Goal: Information Seeking & Learning: Learn about a topic

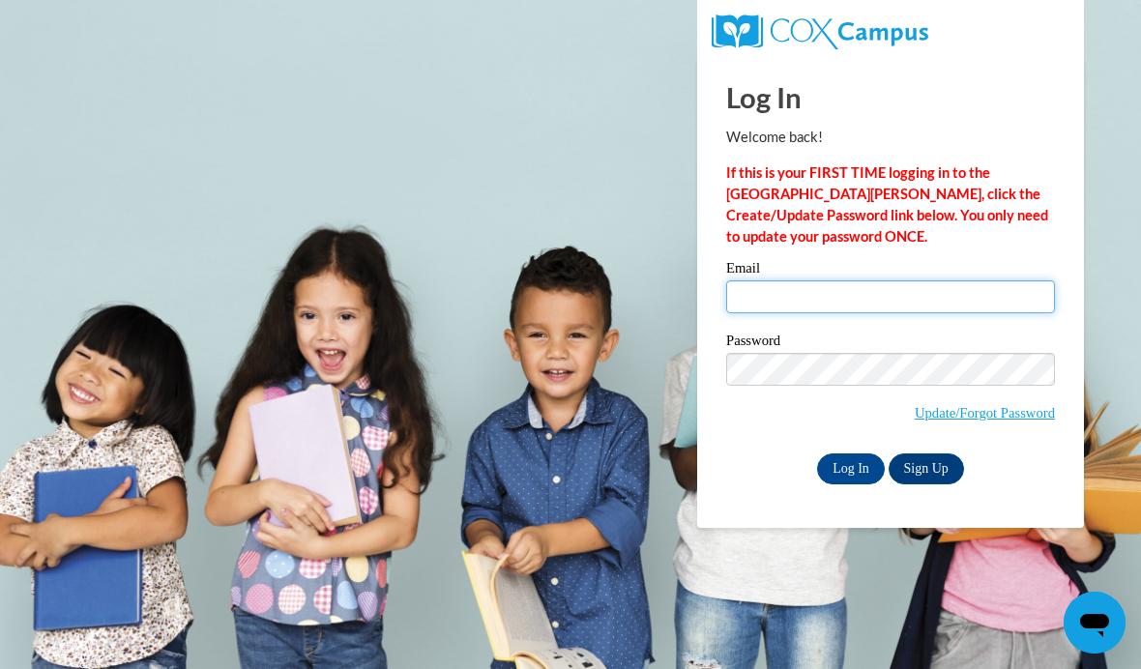
click at [883, 305] on input "Email" at bounding box center [890, 296] width 329 height 33
type input "asialex@langston.edu"
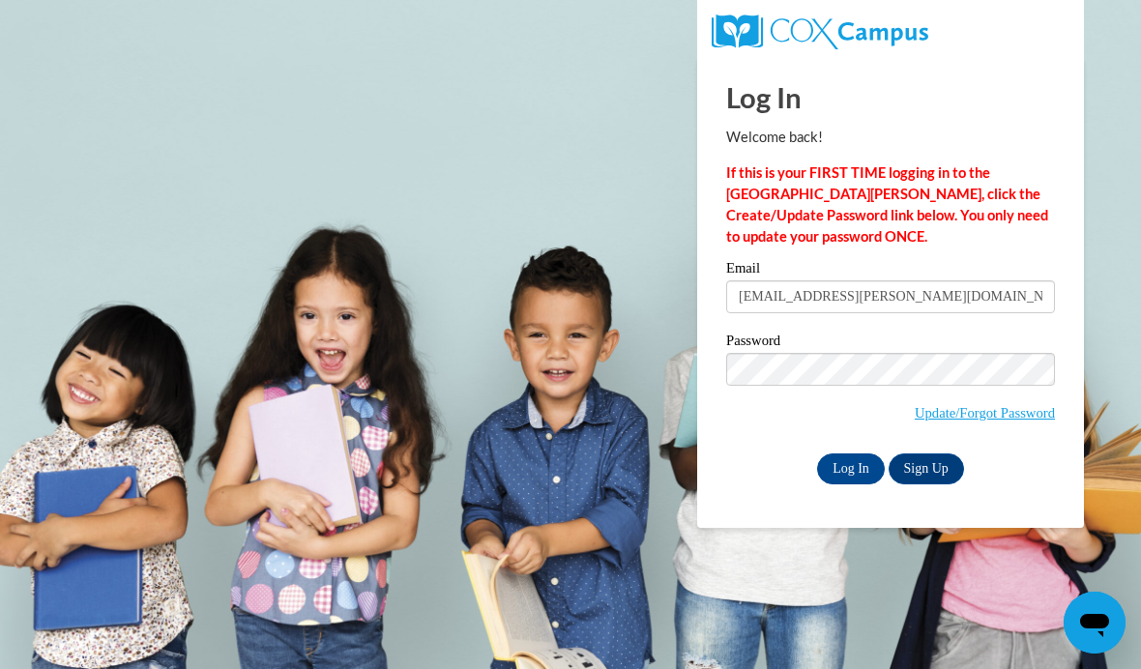
click at [879, 478] on input "Log In" at bounding box center [851, 468] width 68 height 31
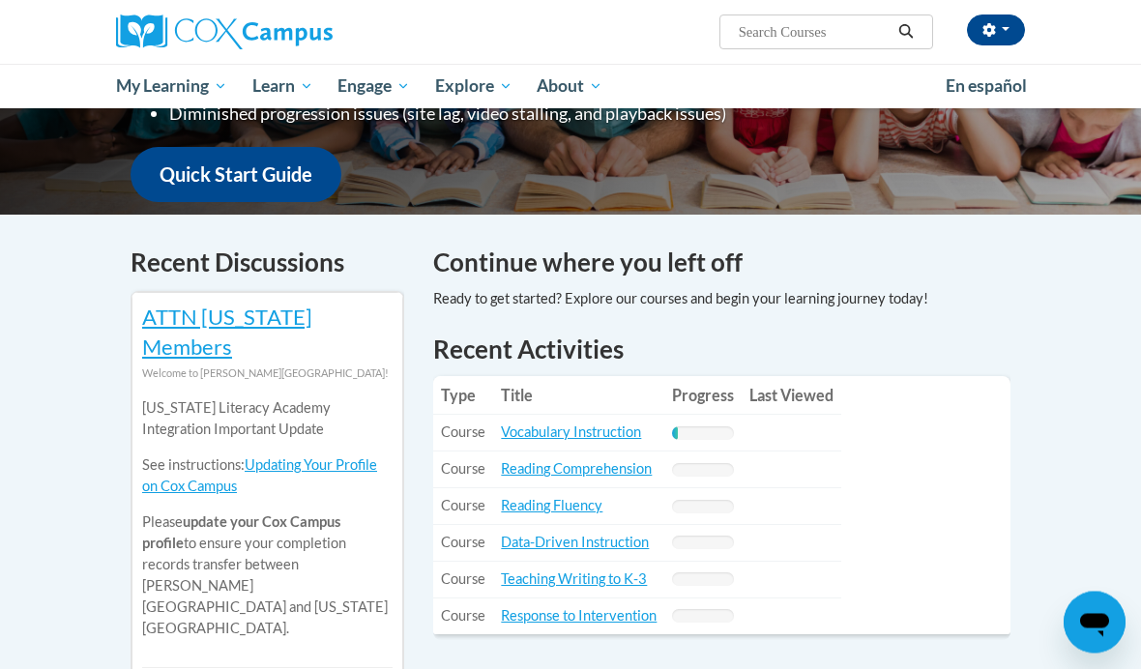
scroll to position [487, 0]
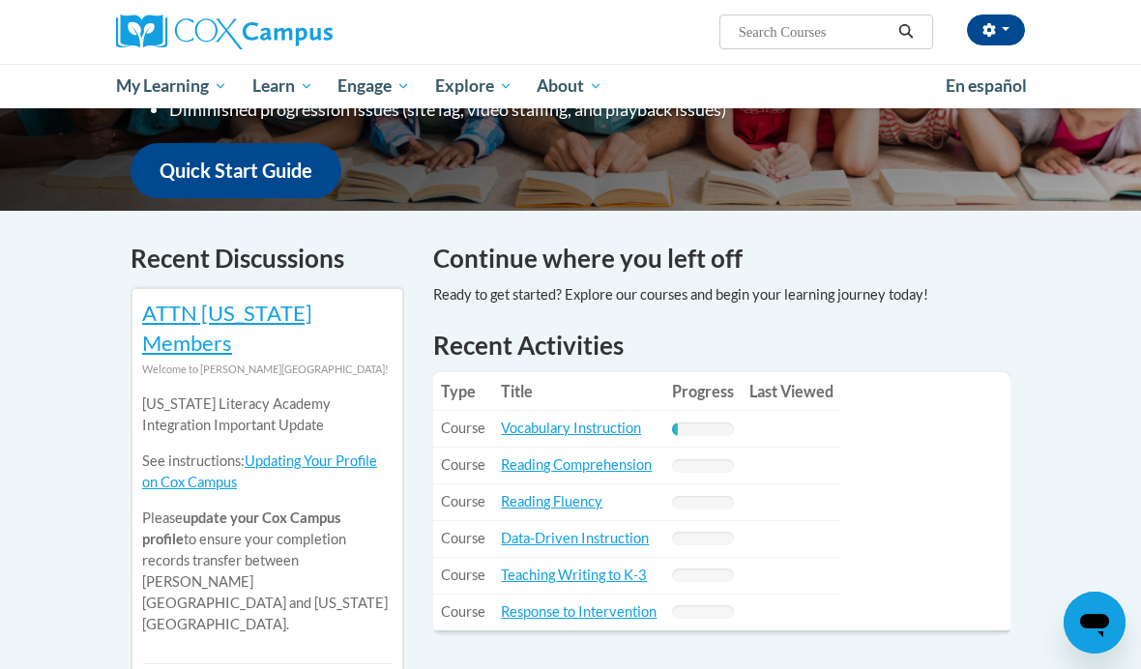
click at [607, 419] on link "Vocabulary Instruction" at bounding box center [571, 427] width 140 height 16
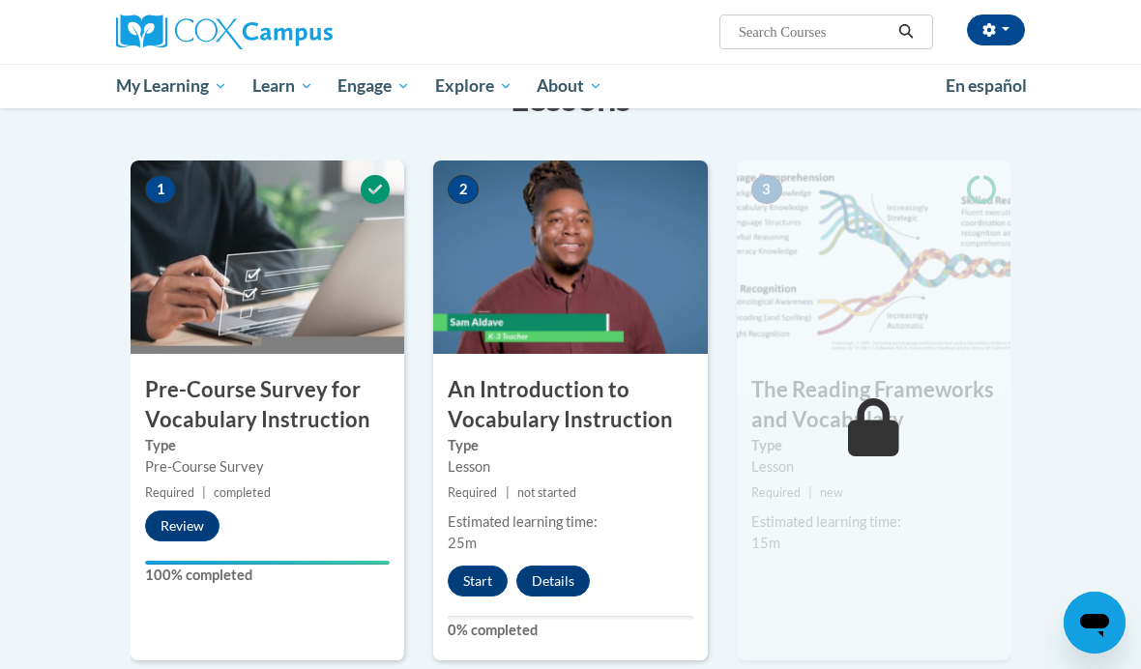
scroll to position [347, 0]
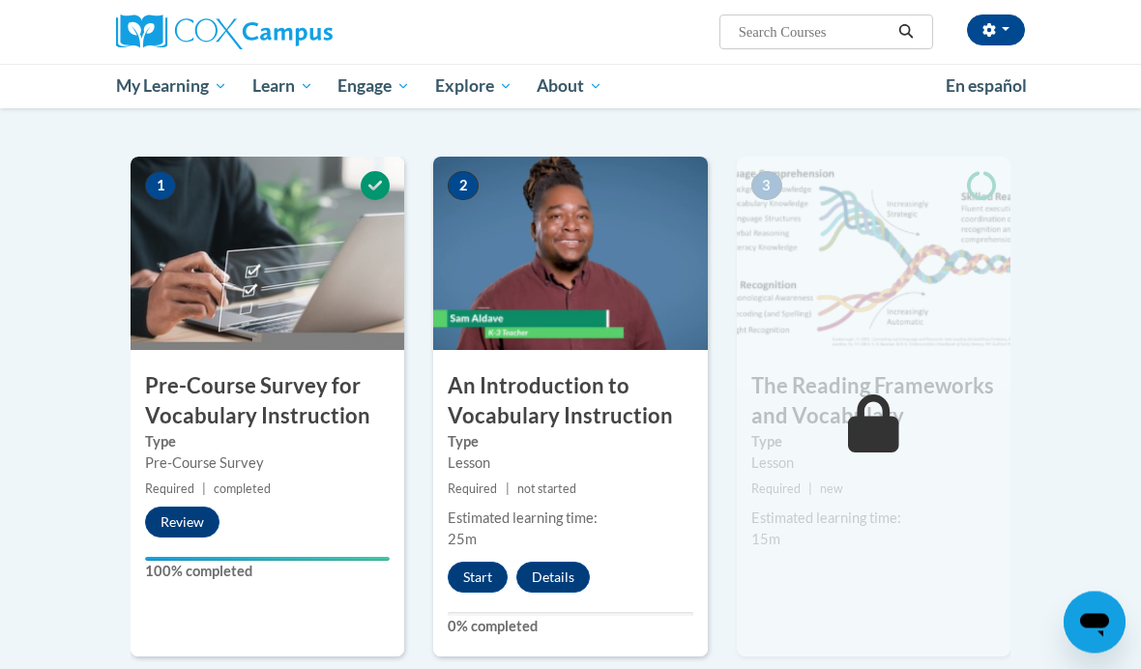
click at [500, 563] on button "Start" at bounding box center [478, 578] width 60 height 31
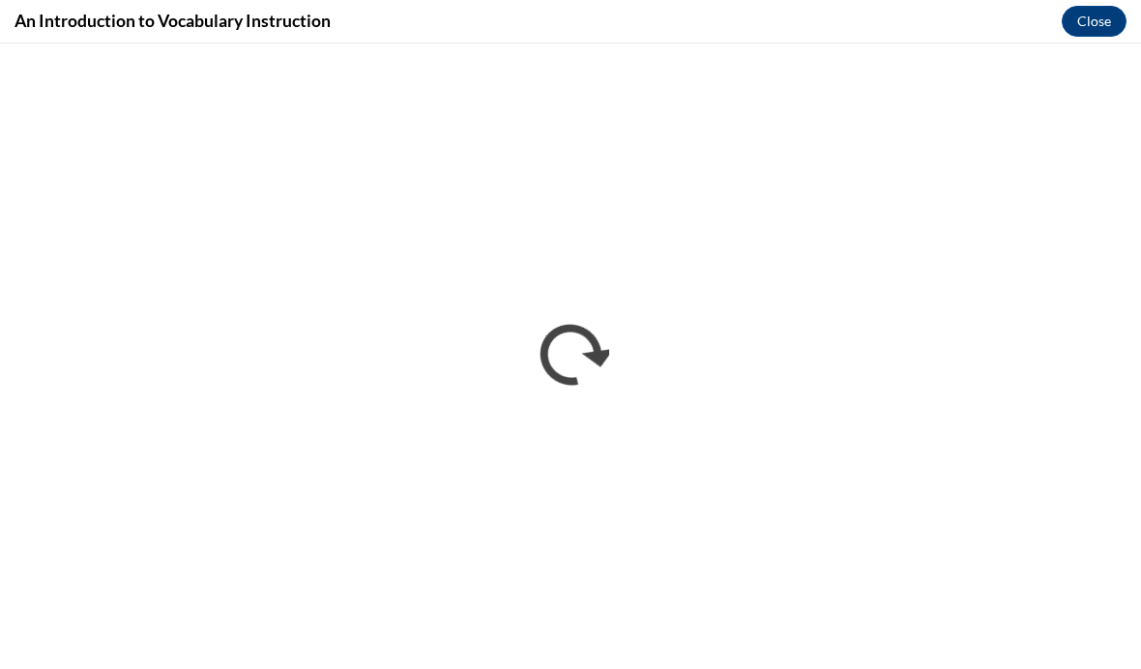
scroll to position [426, 0]
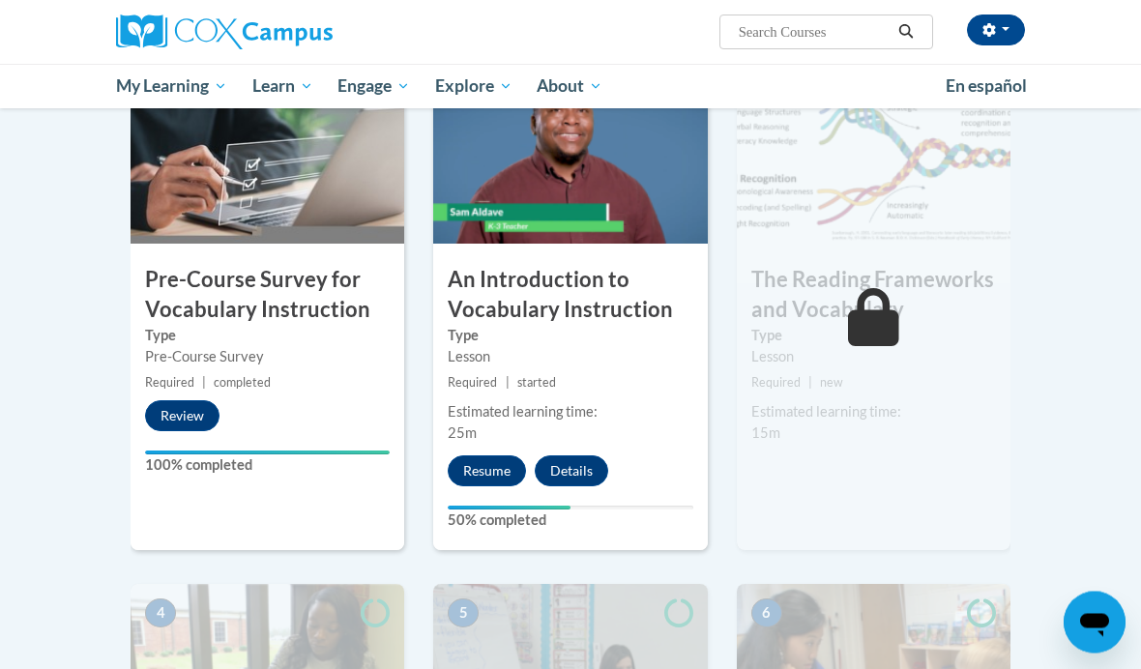
scroll to position [467, 0]
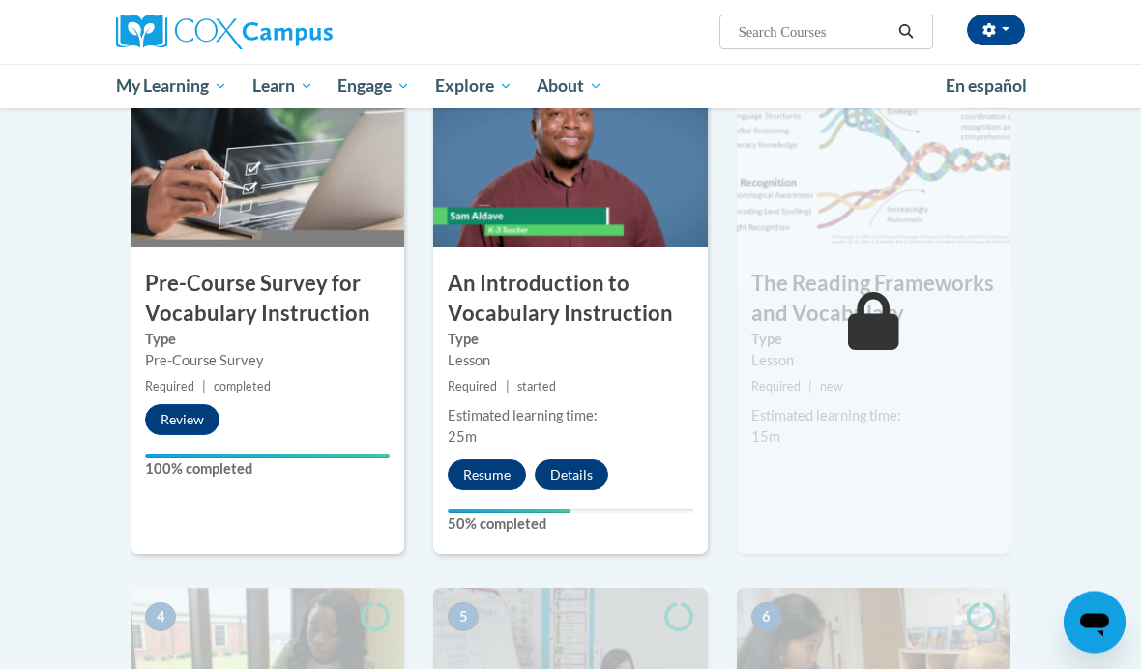
click at [493, 479] on button "Resume" at bounding box center [487, 475] width 78 height 31
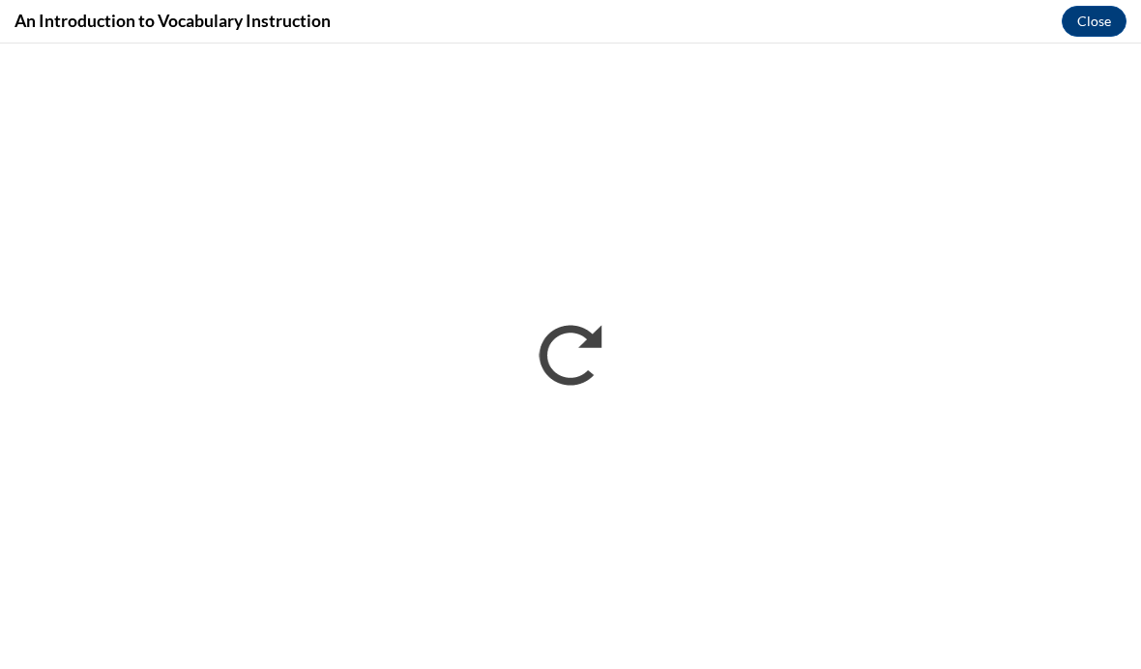
scroll to position [0, 0]
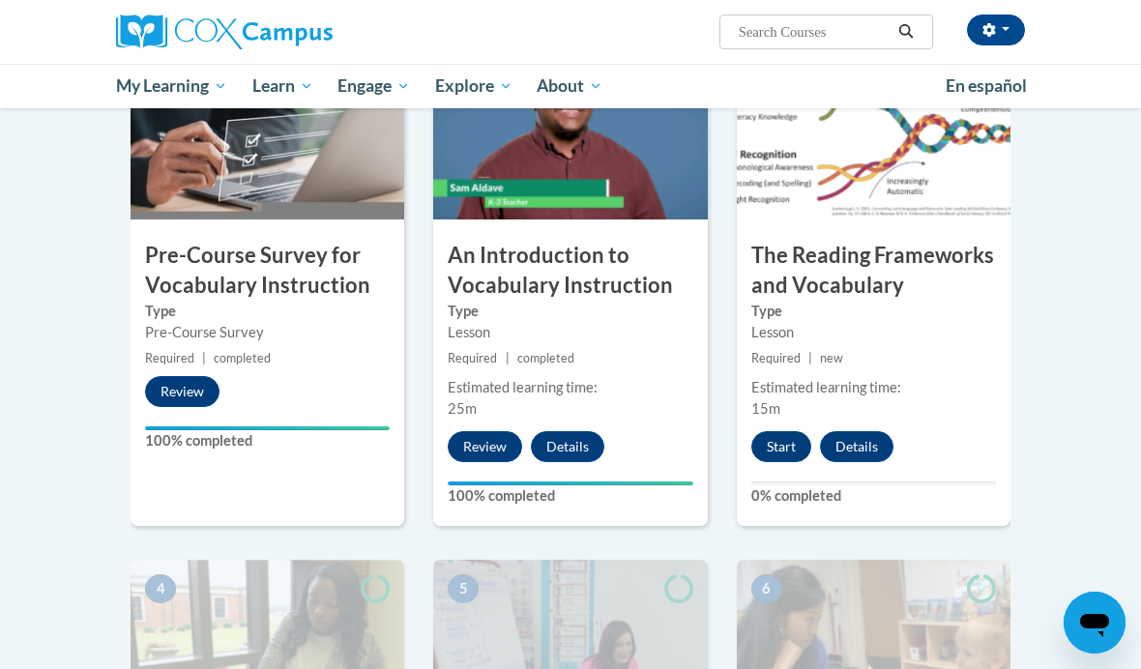
scroll to position [450, 0]
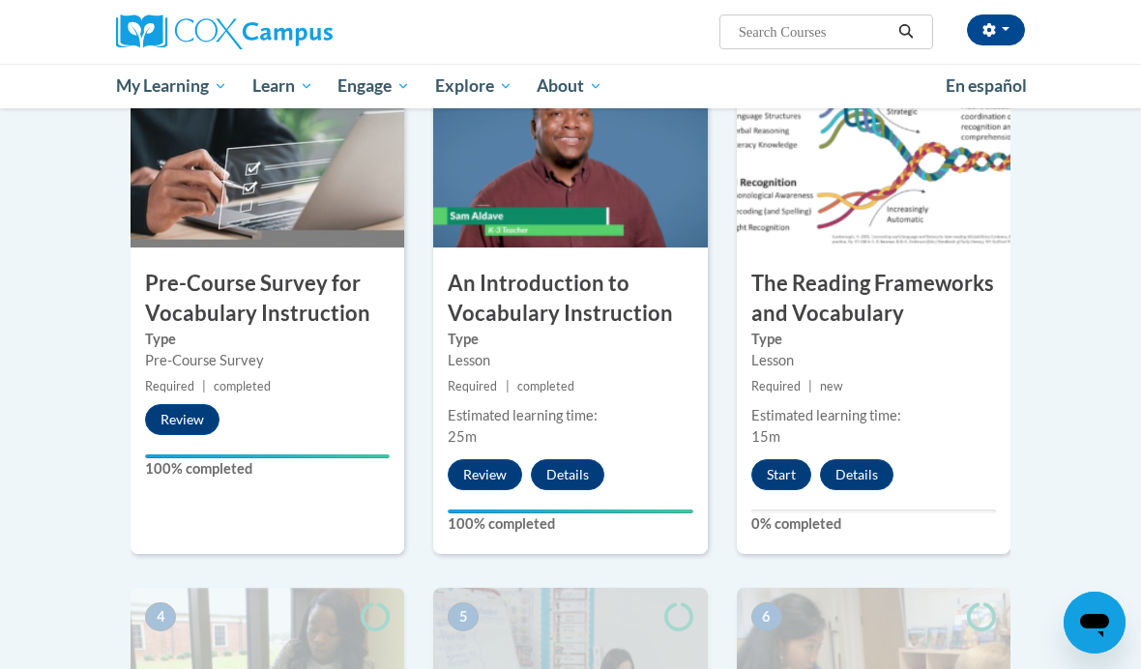
click at [809, 478] on button "Start" at bounding box center [781, 474] width 60 height 31
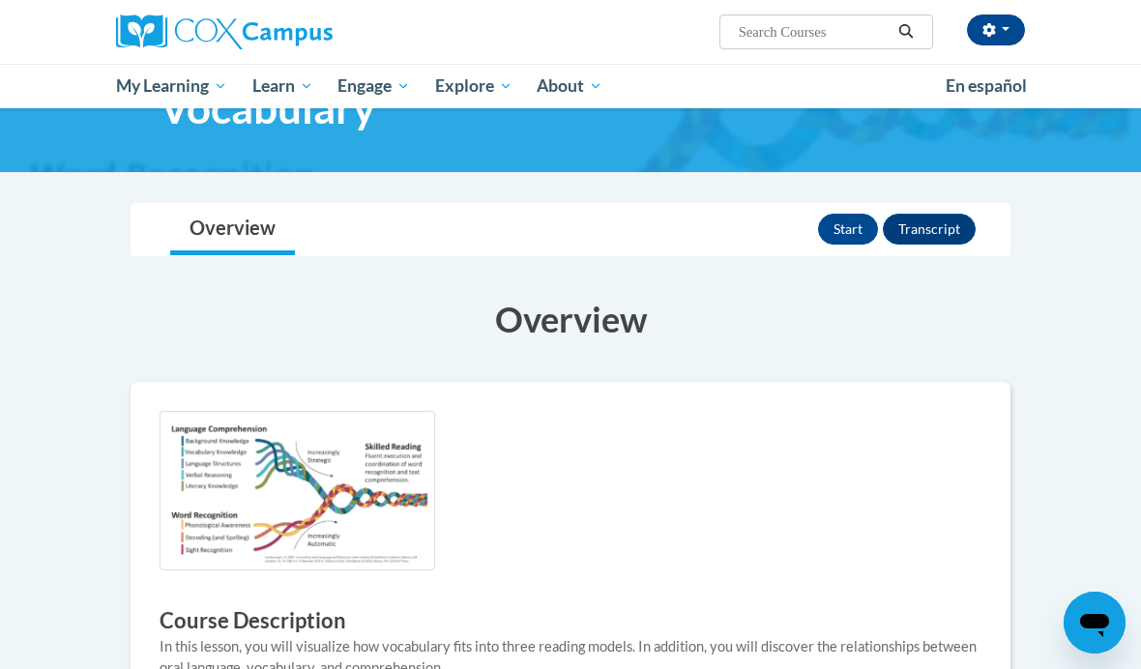
scroll to position [86, 0]
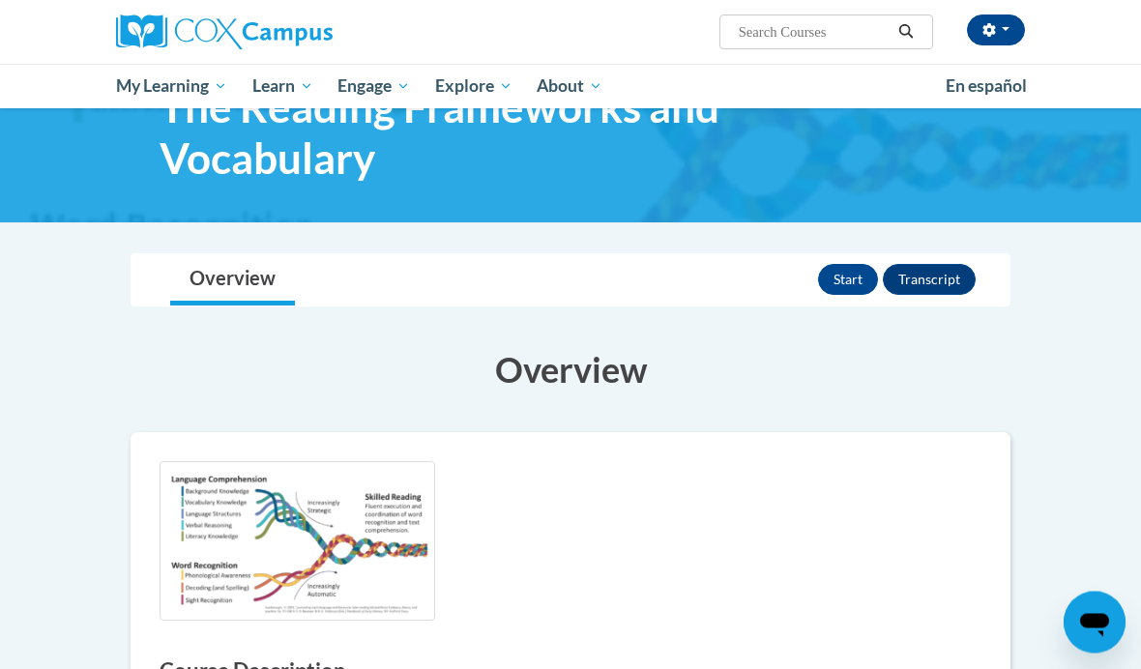
click at [836, 289] on button "Start" at bounding box center [848, 280] width 60 height 31
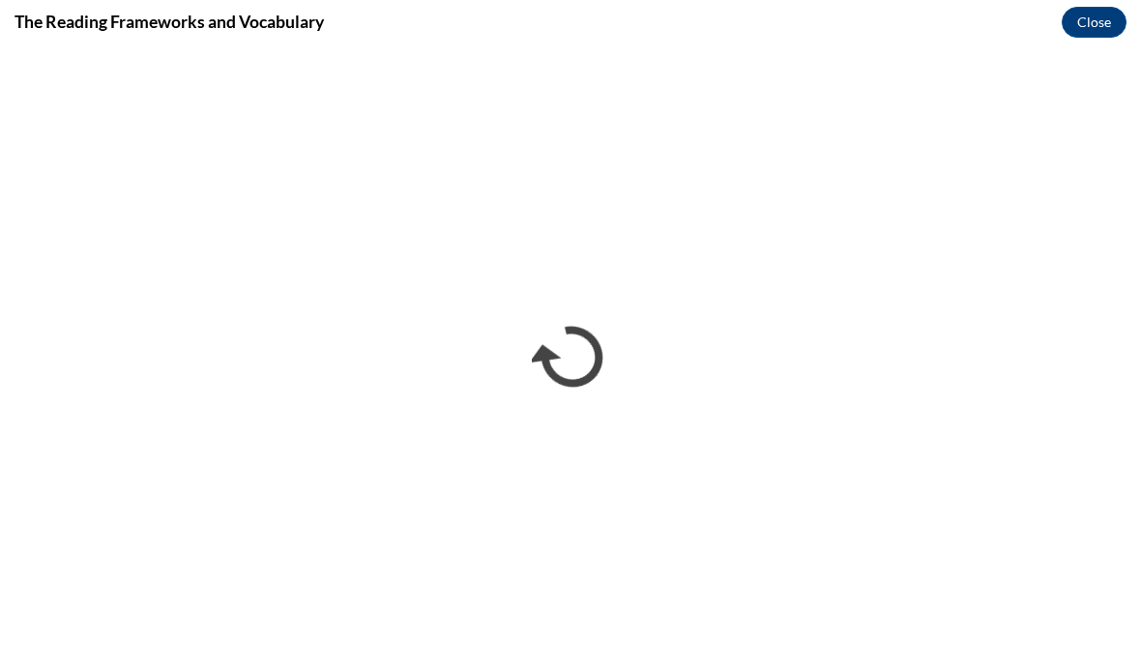
scroll to position [0, 0]
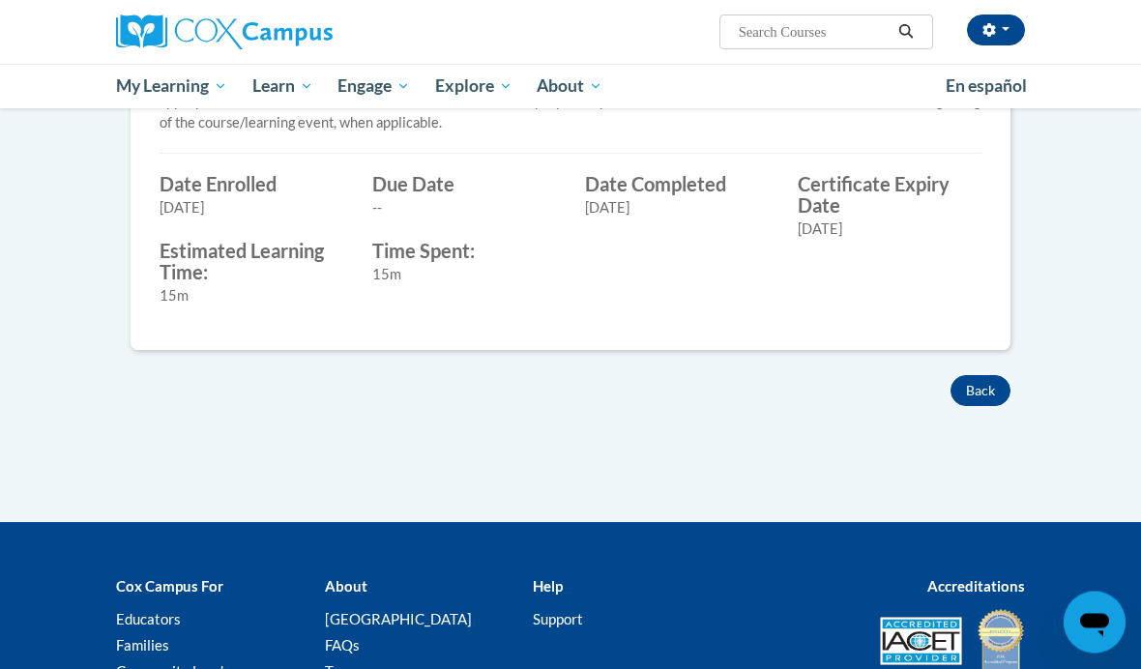
scroll to position [807, 0]
click at [992, 395] on button "Back" at bounding box center [980, 390] width 60 height 31
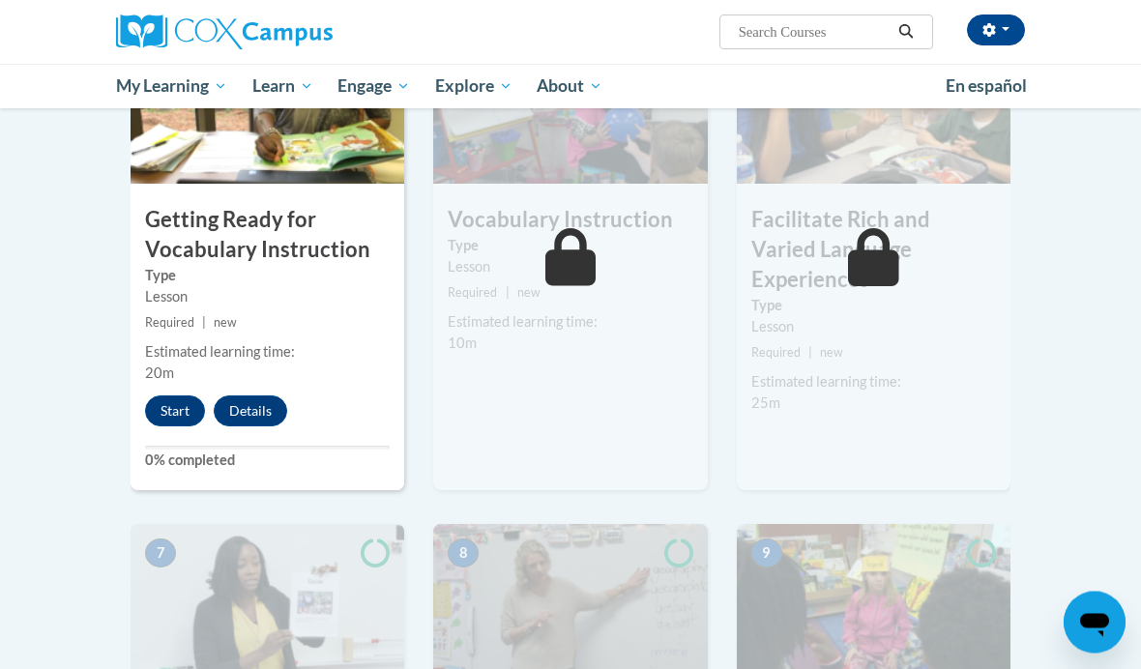
scroll to position [1005, 0]
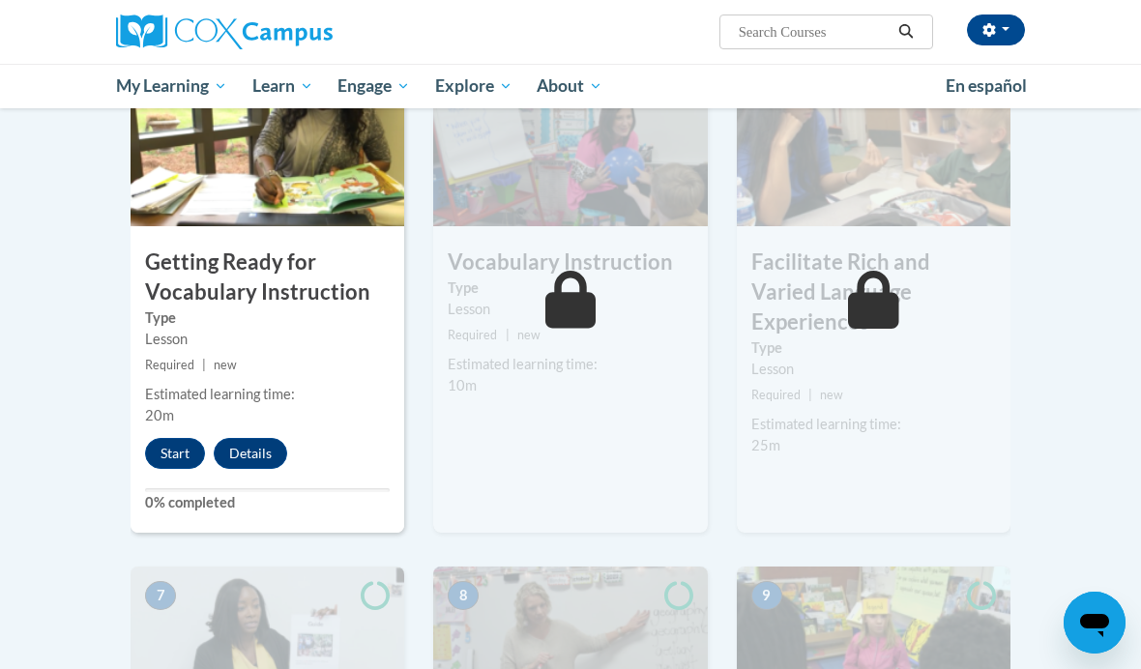
click at [186, 462] on button "Start" at bounding box center [175, 453] width 60 height 31
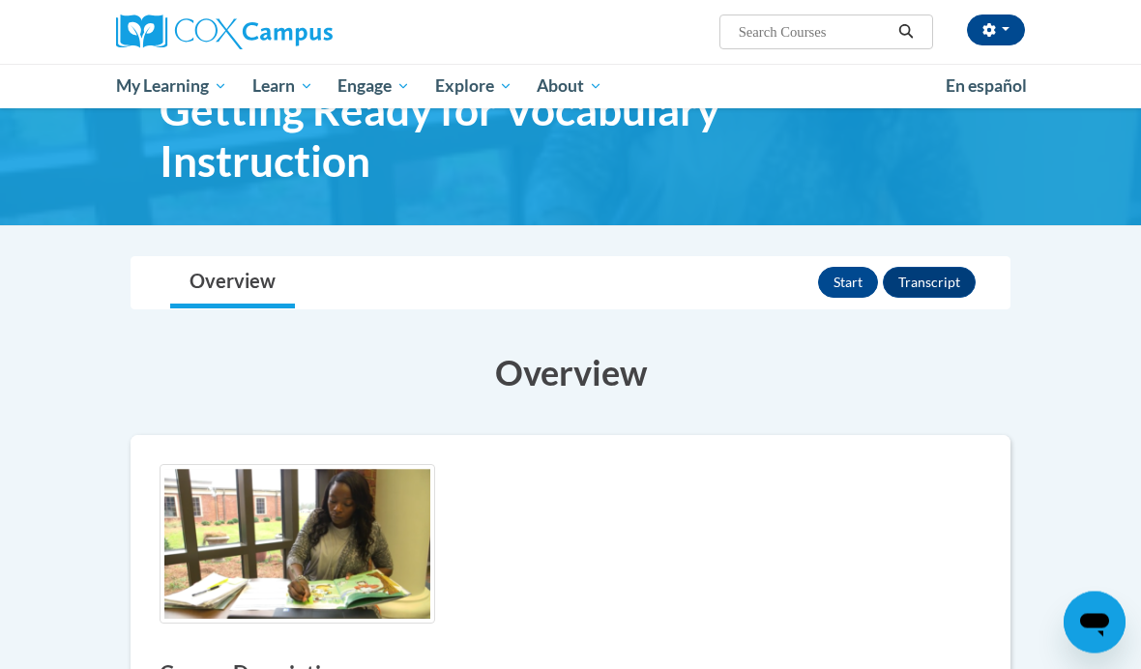
scroll to position [93, 0]
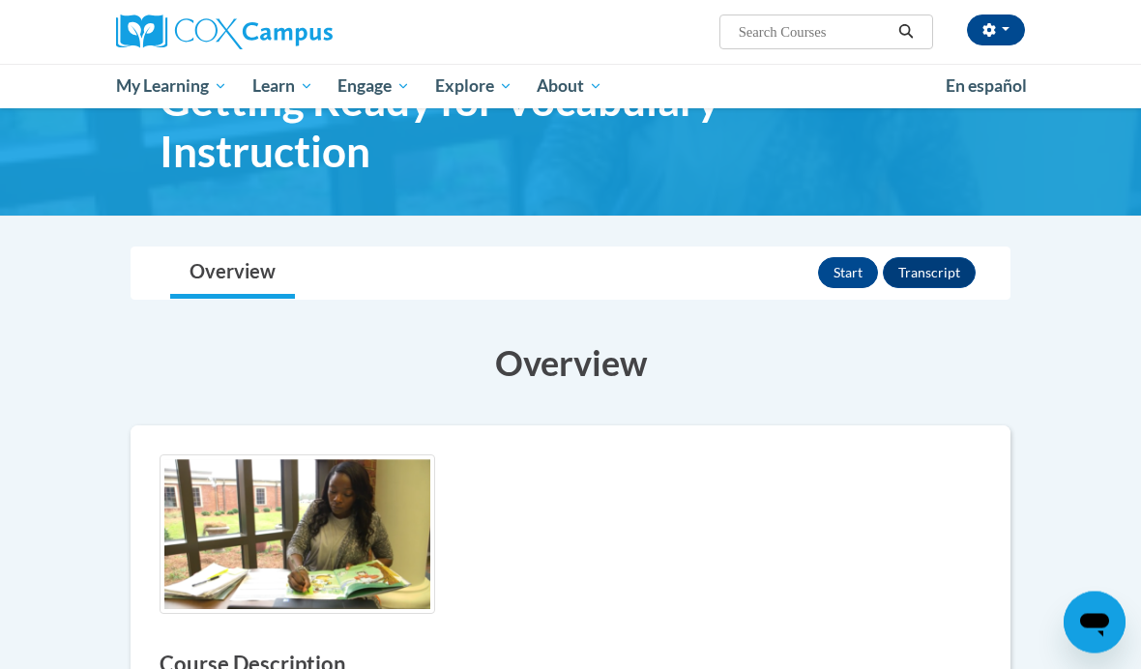
click at [855, 281] on button "Start" at bounding box center [848, 273] width 60 height 31
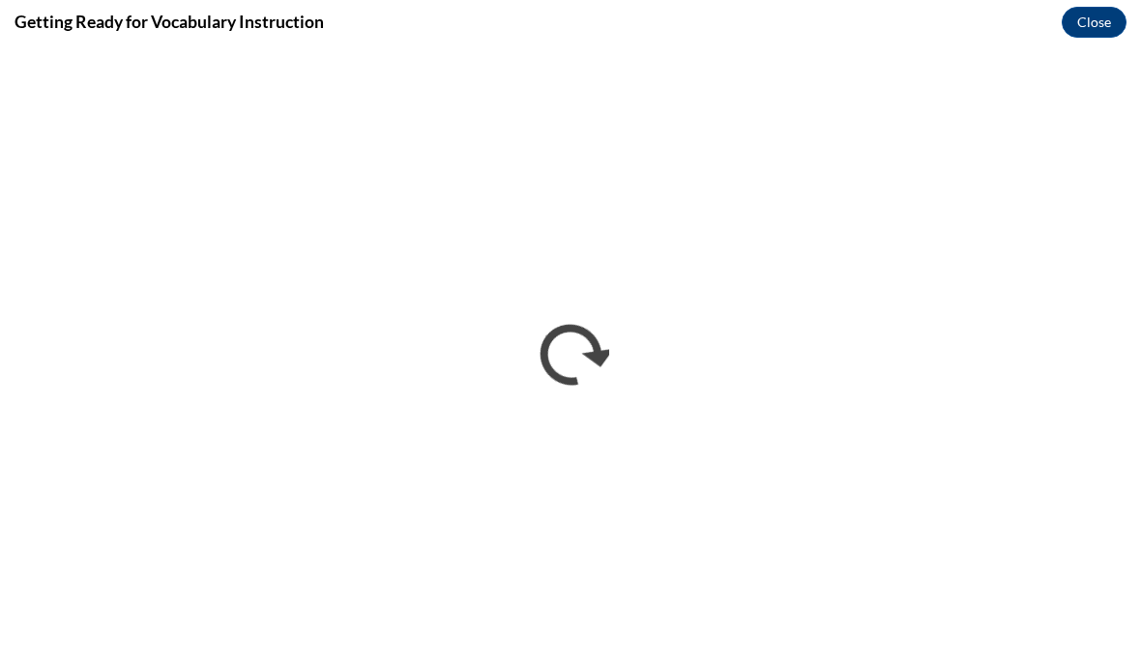
scroll to position [0, 0]
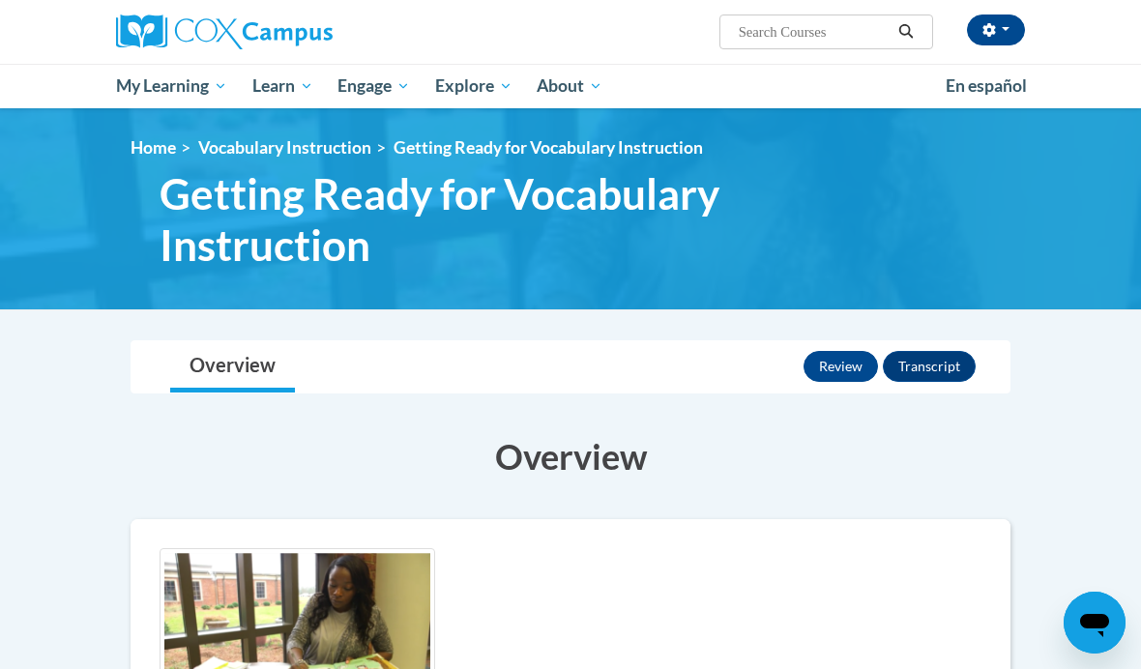
click at [845, 364] on button "Review" at bounding box center [840, 366] width 74 height 31
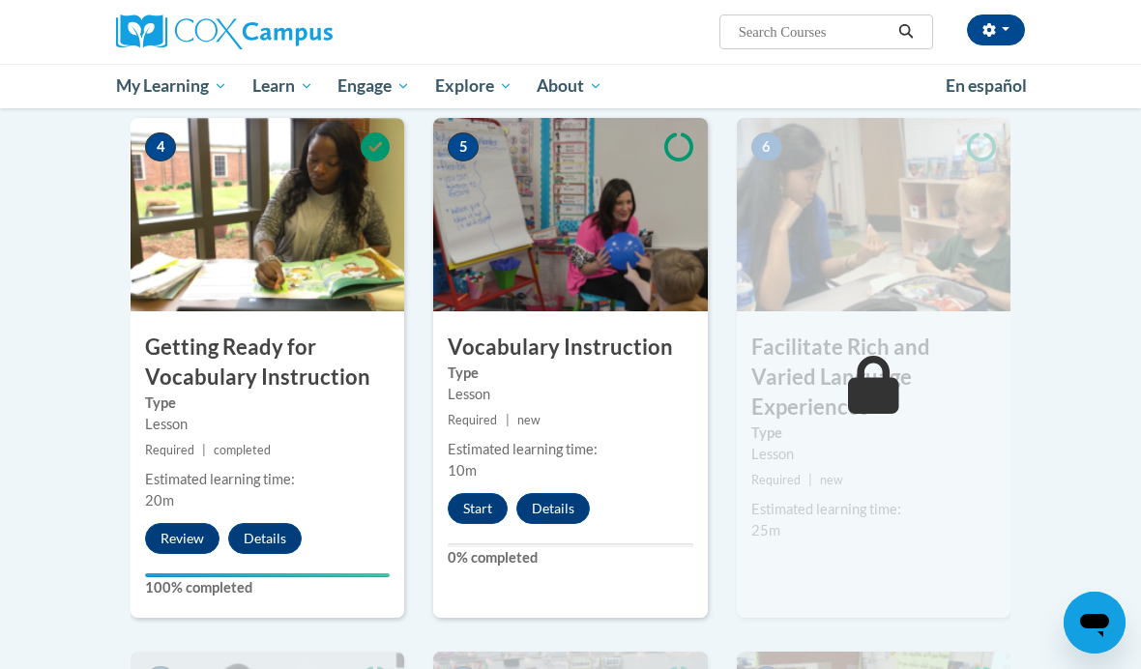
scroll to position [930, 0]
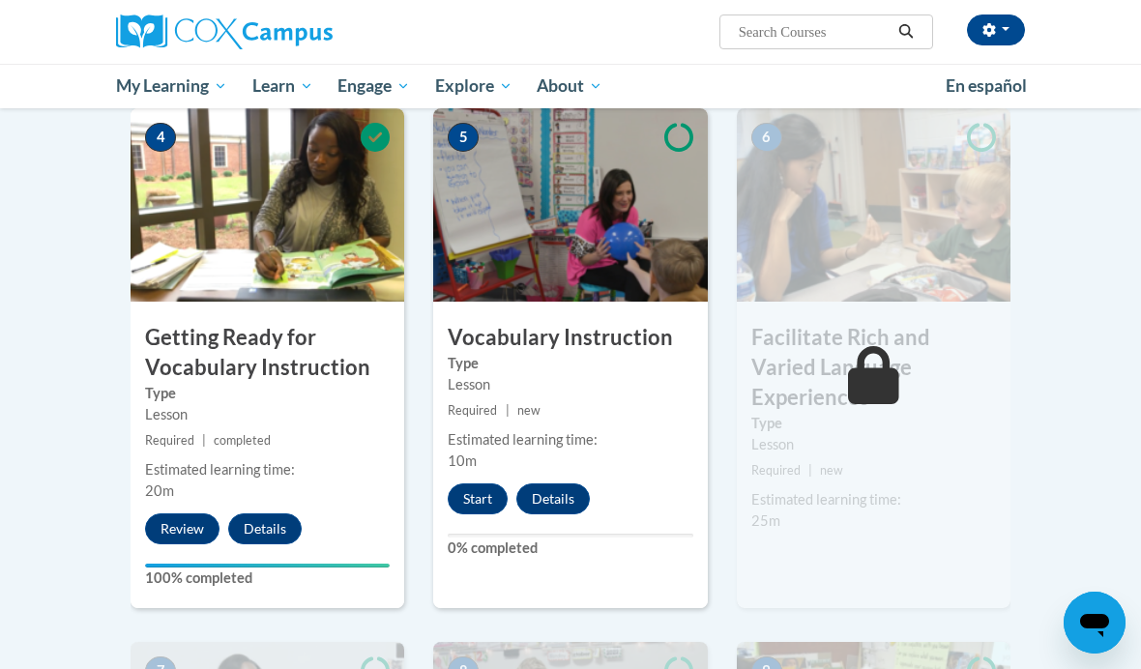
click at [496, 485] on button "Start" at bounding box center [478, 498] width 60 height 31
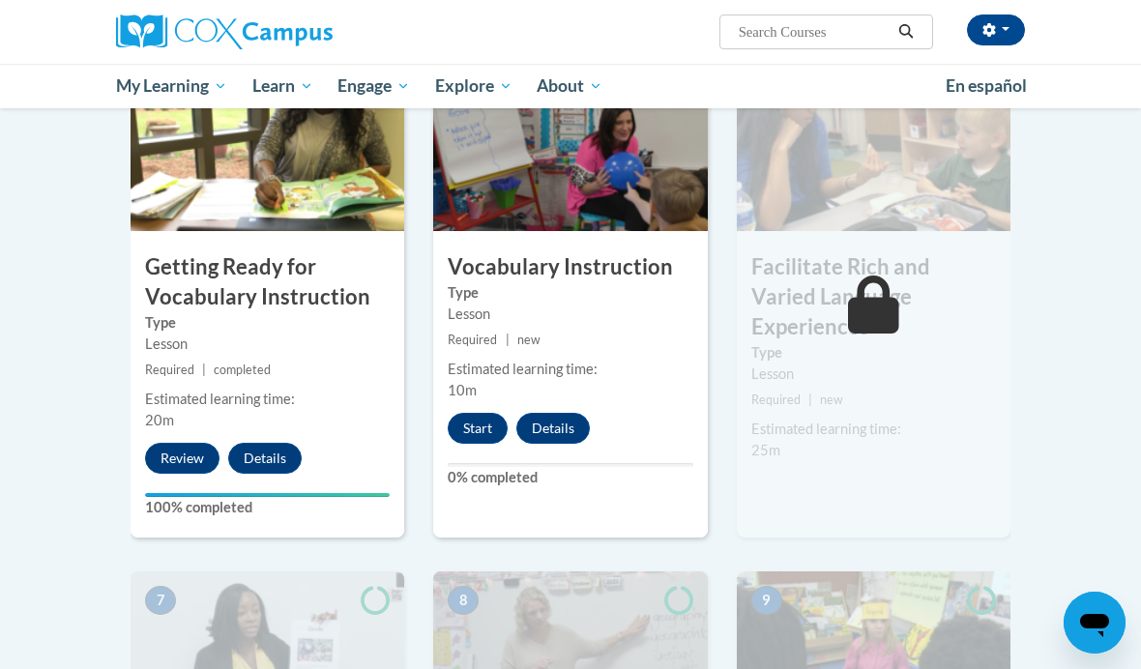
scroll to position [1117, 0]
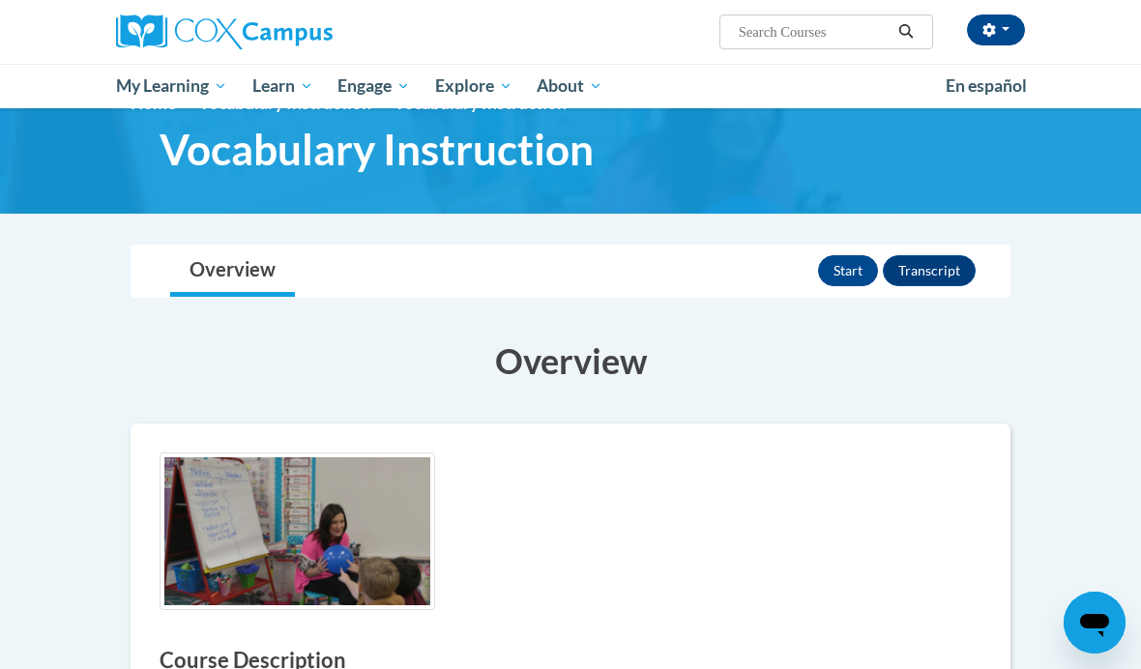
scroll to position [39, 0]
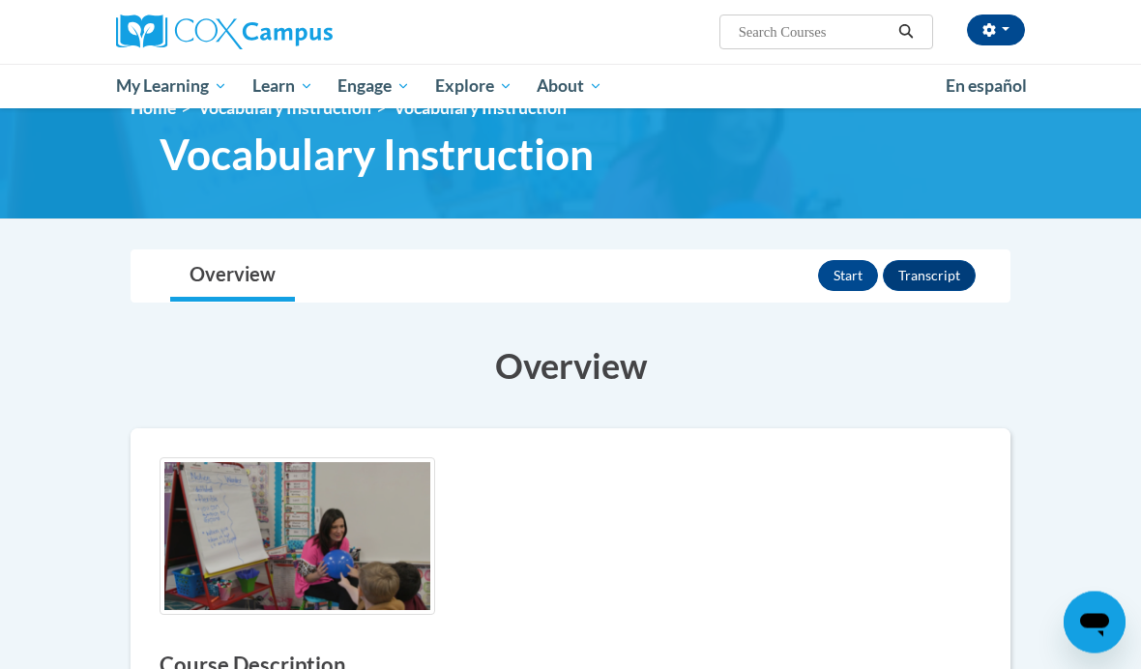
click at [853, 265] on button "Start" at bounding box center [848, 276] width 60 height 31
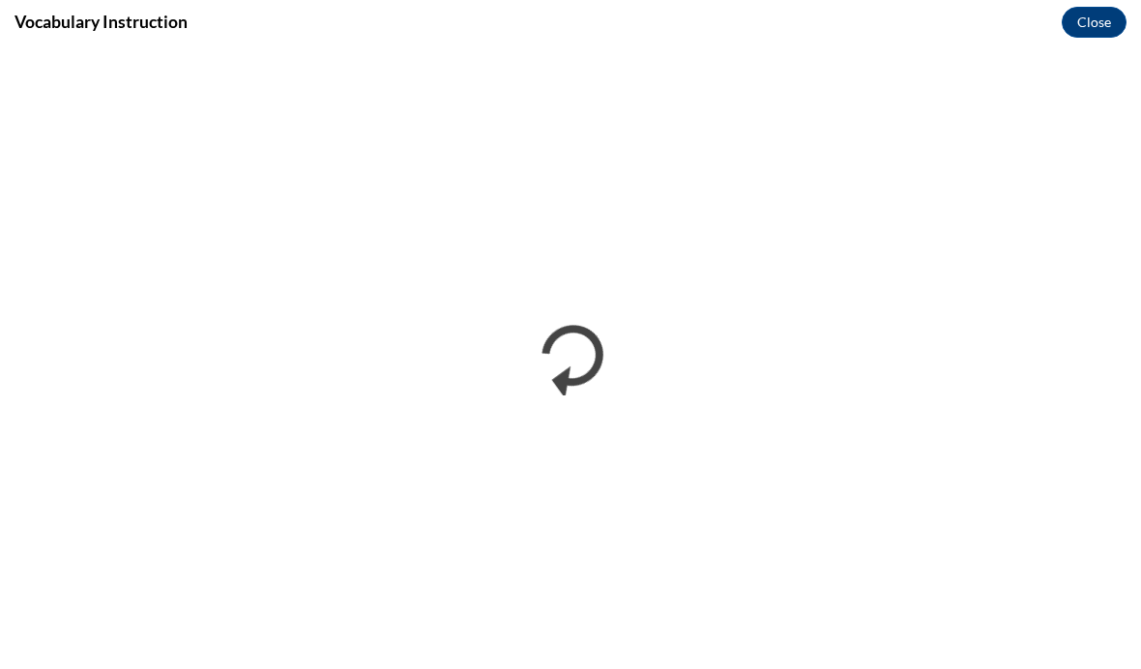
scroll to position [0, 0]
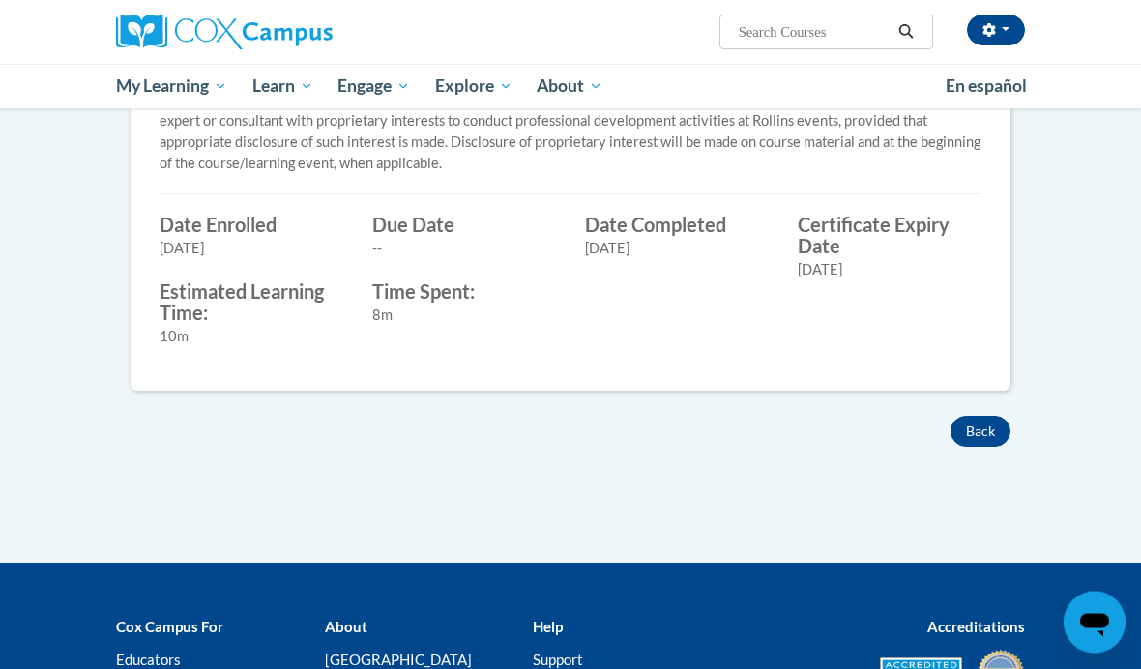
scroll to position [713, 0]
click at [984, 434] on button "Back" at bounding box center [980, 431] width 60 height 31
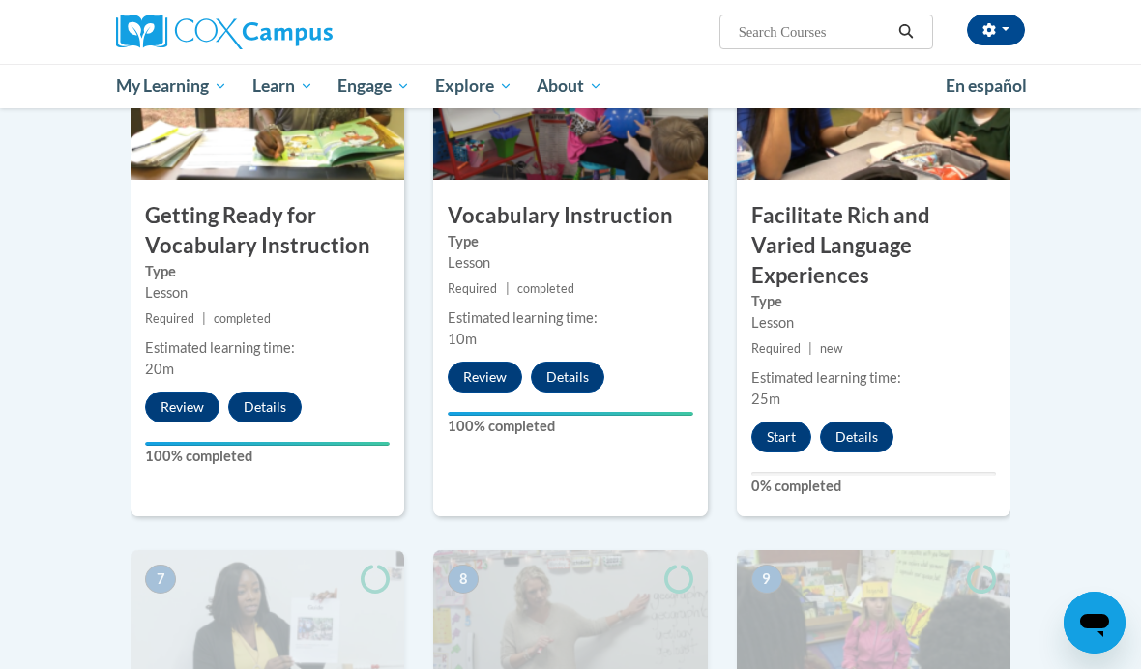
scroll to position [1059, 0]
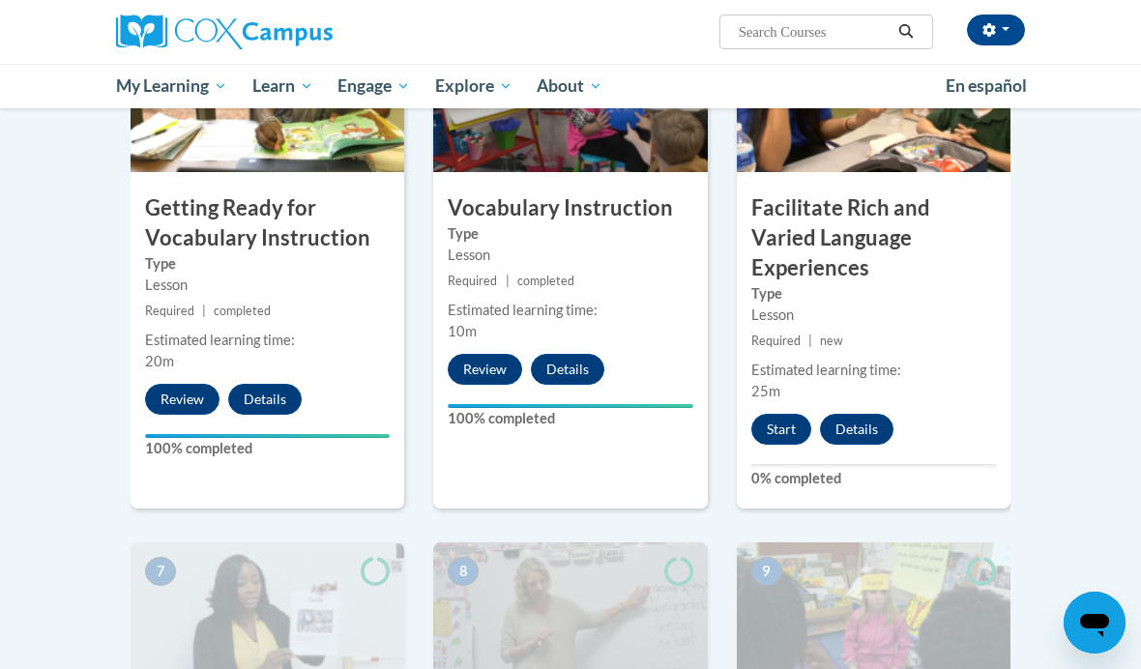
click at [798, 414] on button "Start" at bounding box center [781, 429] width 60 height 31
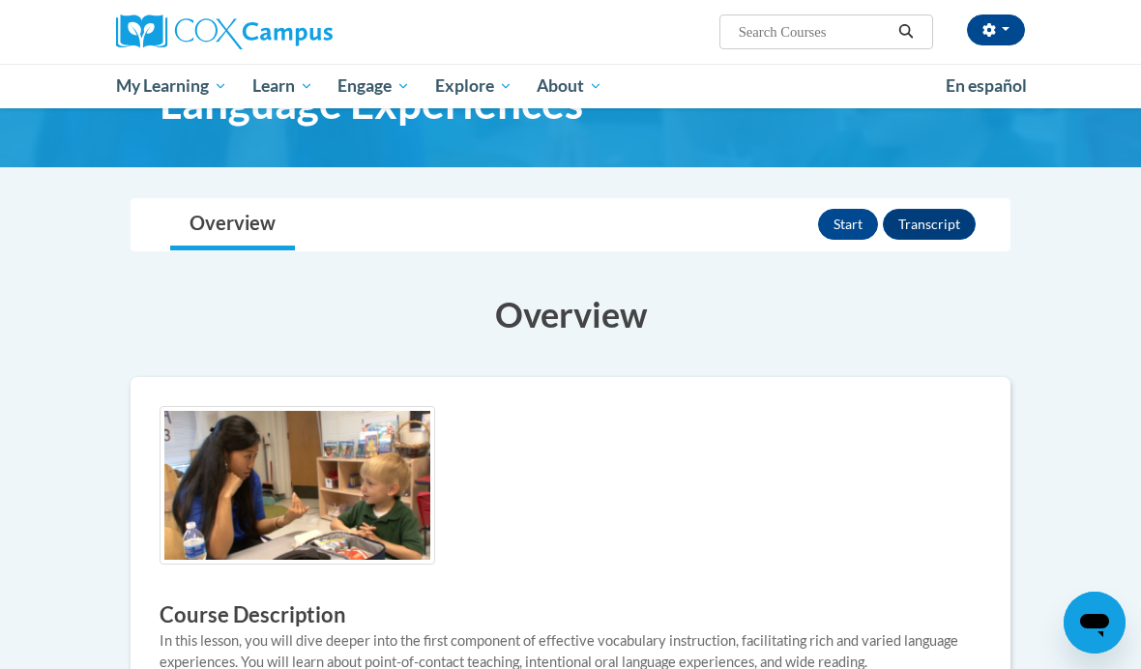
scroll to position [141, 0]
click at [848, 210] on button "Start" at bounding box center [848, 225] width 60 height 31
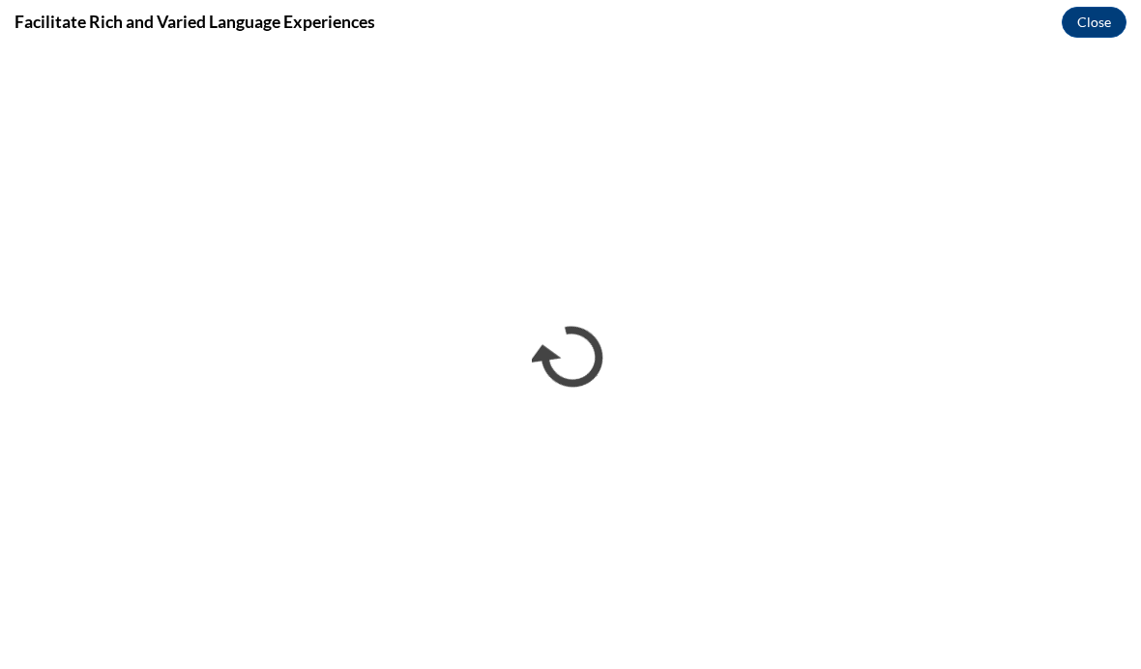
scroll to position [0, 0]
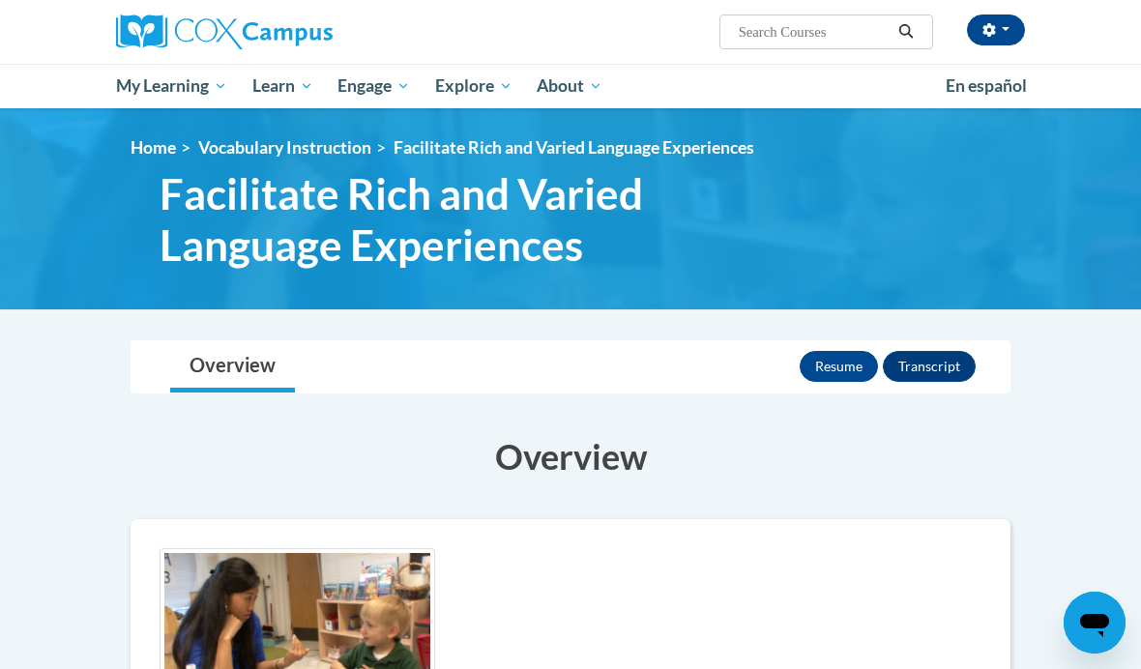
click at [839, 361] on button "Resume" at bounding box center [838, 366] width 78 height 31
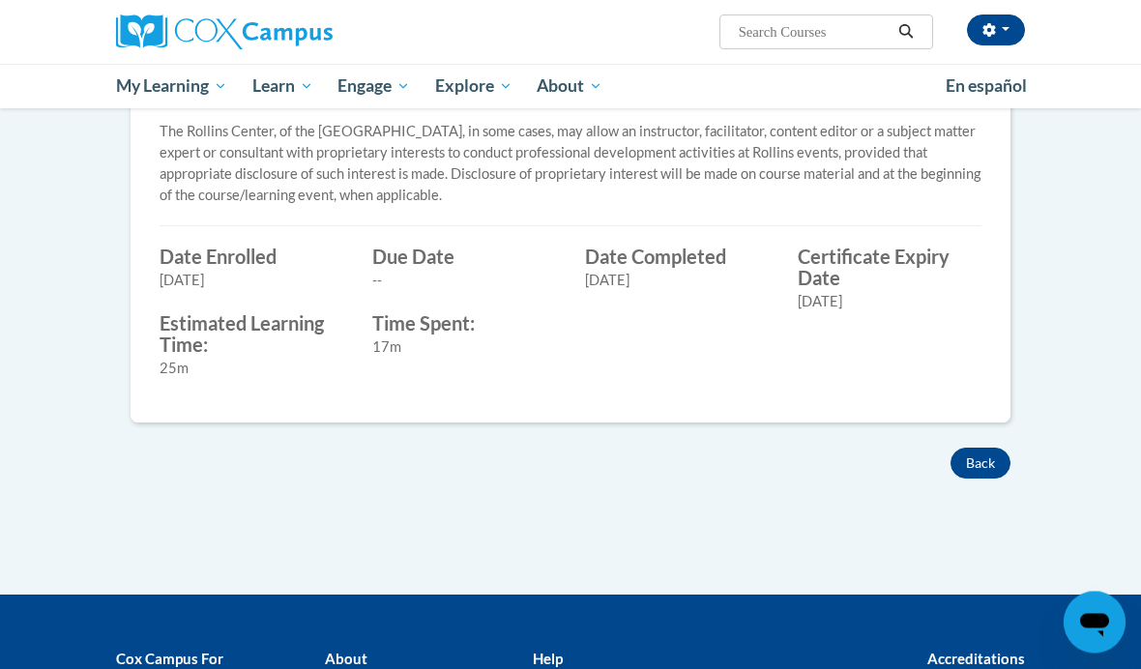
scroll to position [731, 0]
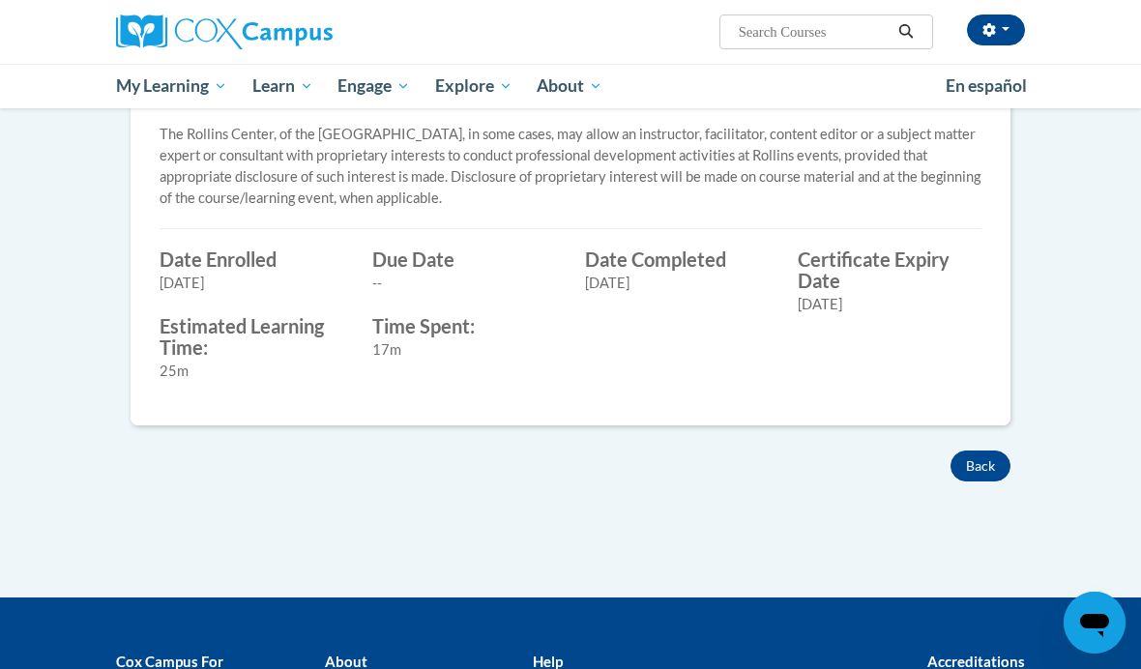
click at [961, 492] on div "× Close Course Enrollment Please select... × Close ×" at bounding box center [570, 103] width 938 height 989
click at [978, 459] on button "Back" at bounding box center [980, 465] width 60 height 31
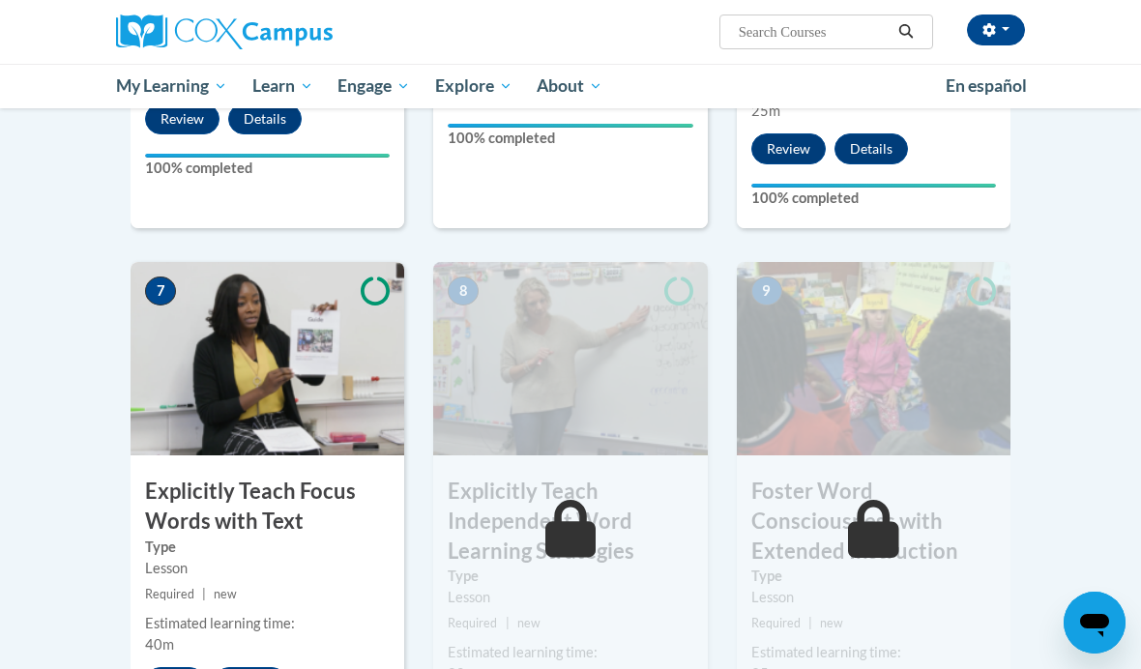
scroll to position [1450, 0]
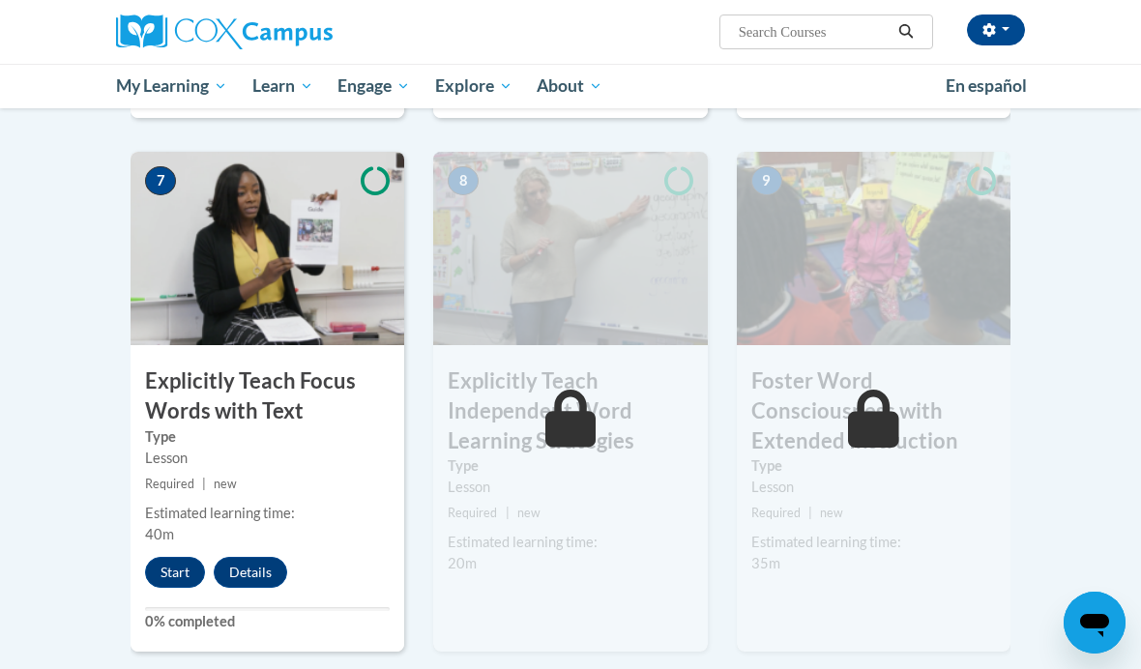
click at [161, 557] on button "Start" at bounding box center [175, 572] width 60 height 31
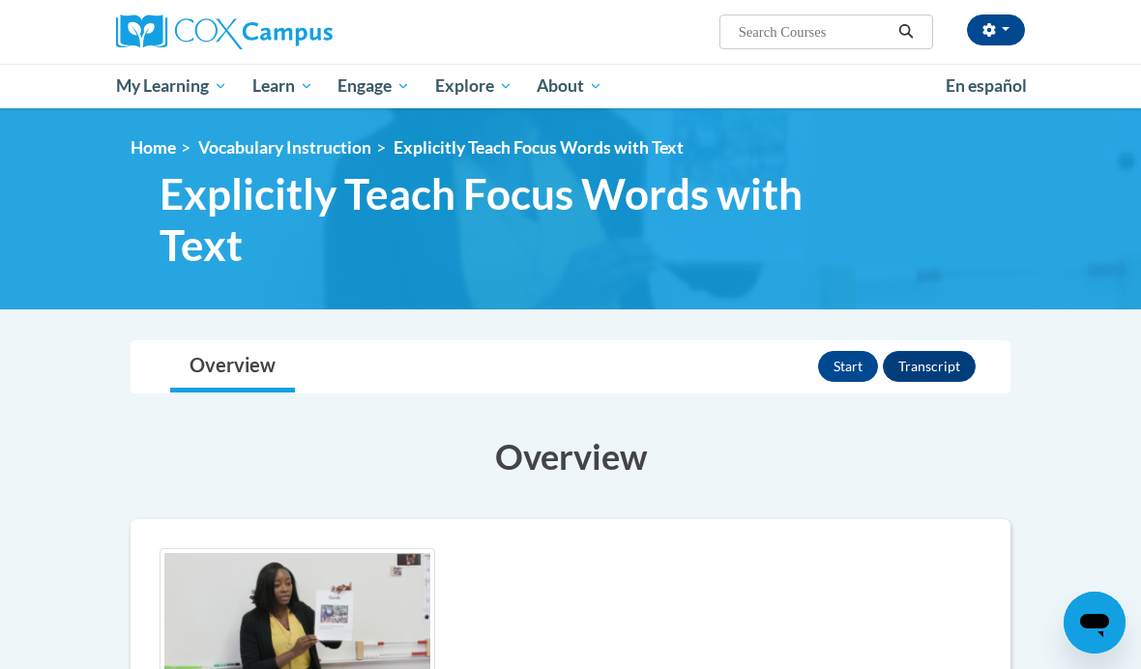
click at [863, 353] on button "Start" at bounding box center [848, 366] width 60 height 31
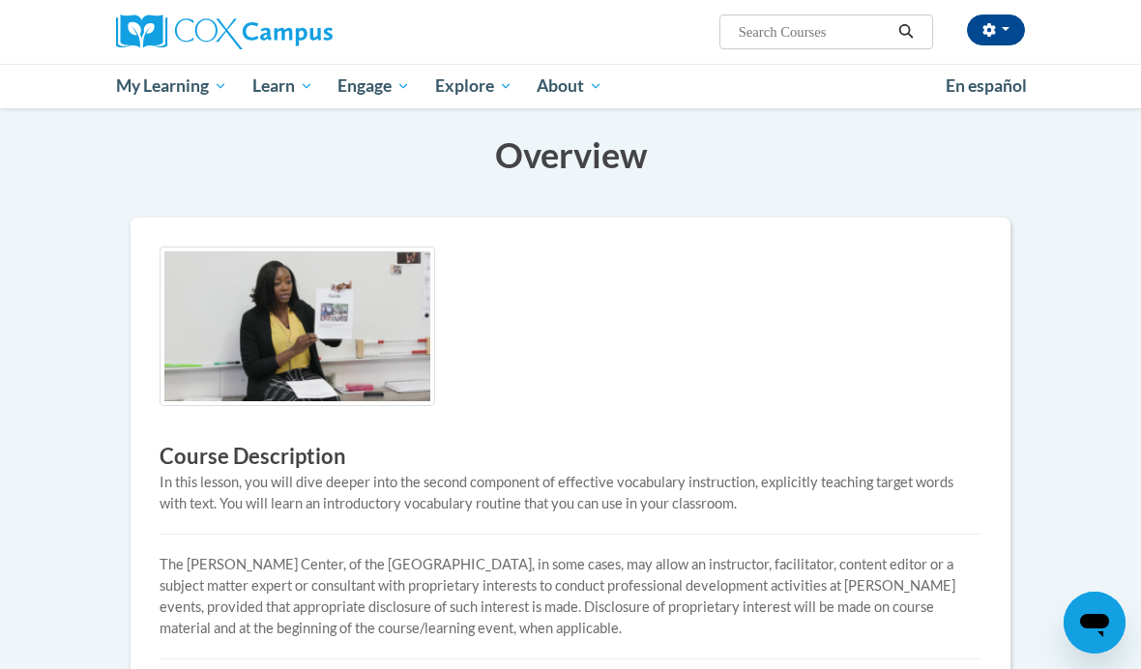
scroll to position [895, 0]
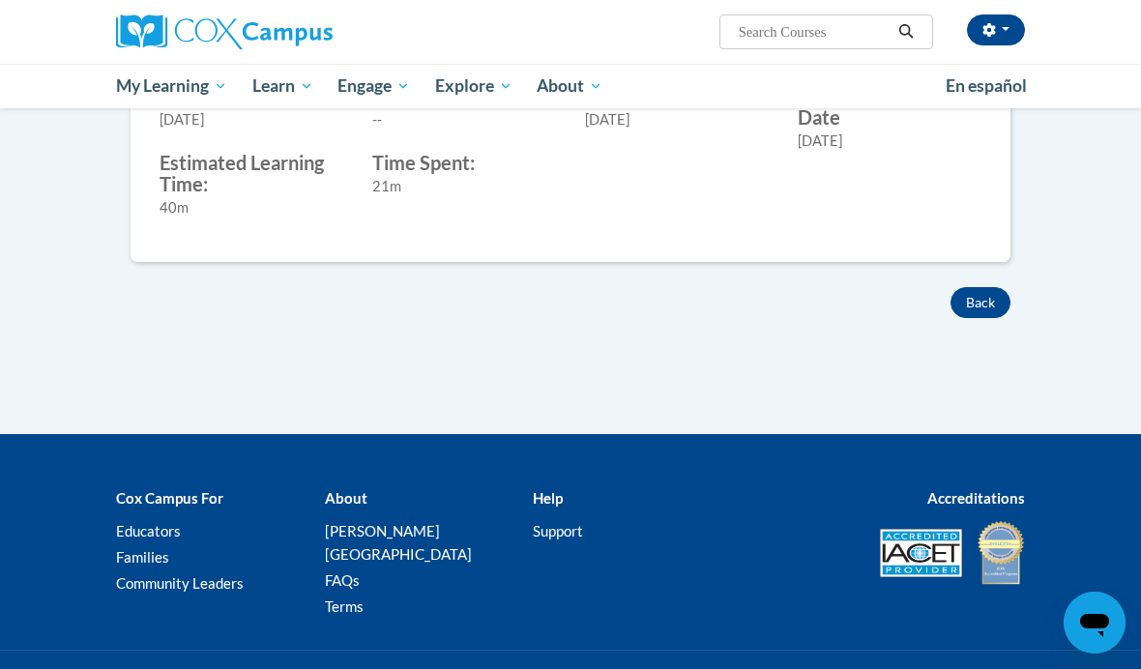
click at [982, 312] on button "Back" at bounding box center [980, 302] width 60 height 31
